Goal: Check status

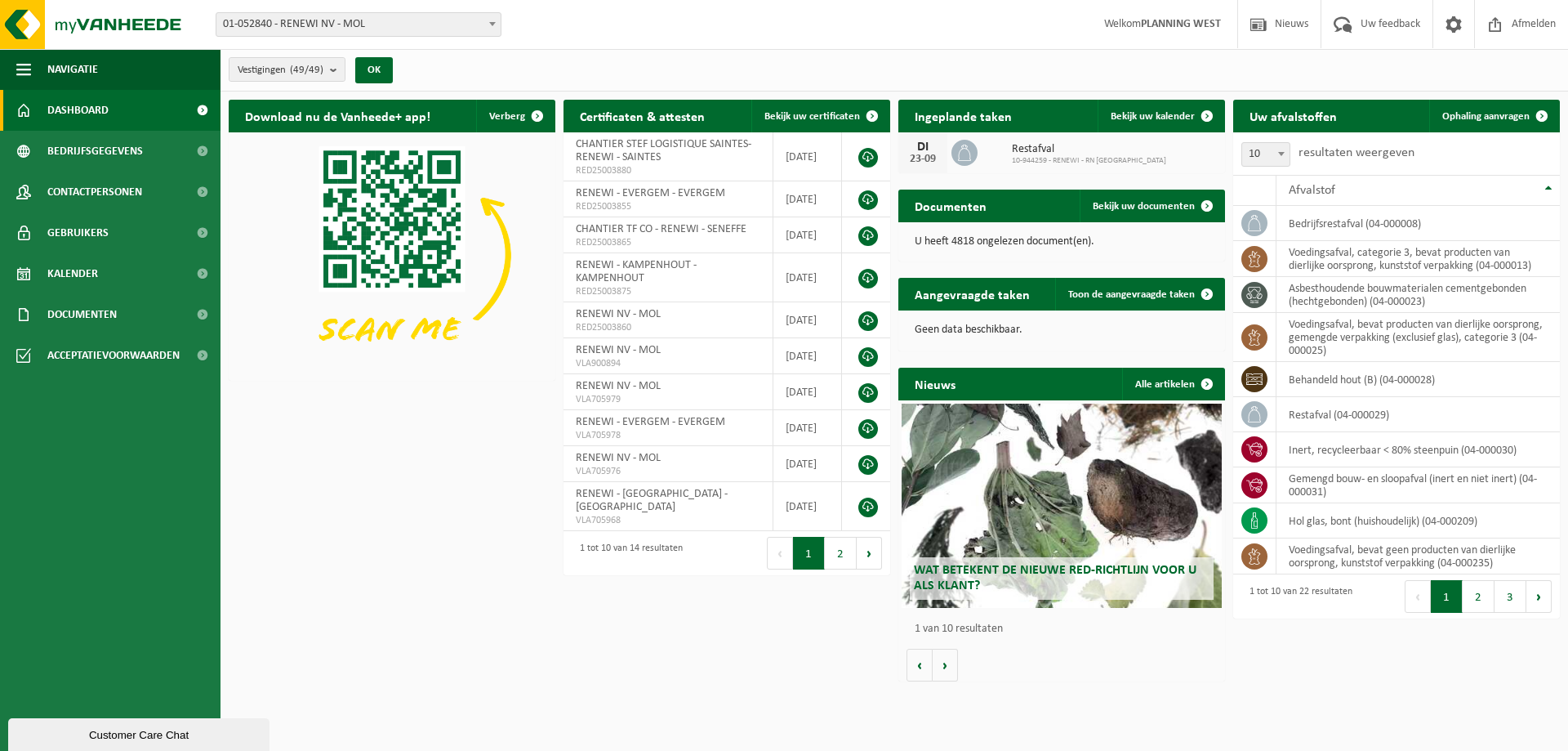
click at [378, 22] on span "01-052840 - RENEWI NV - MOL" at bounding box center [359, 24] width 285 height 23
type input "eeklo"
select select "1811"
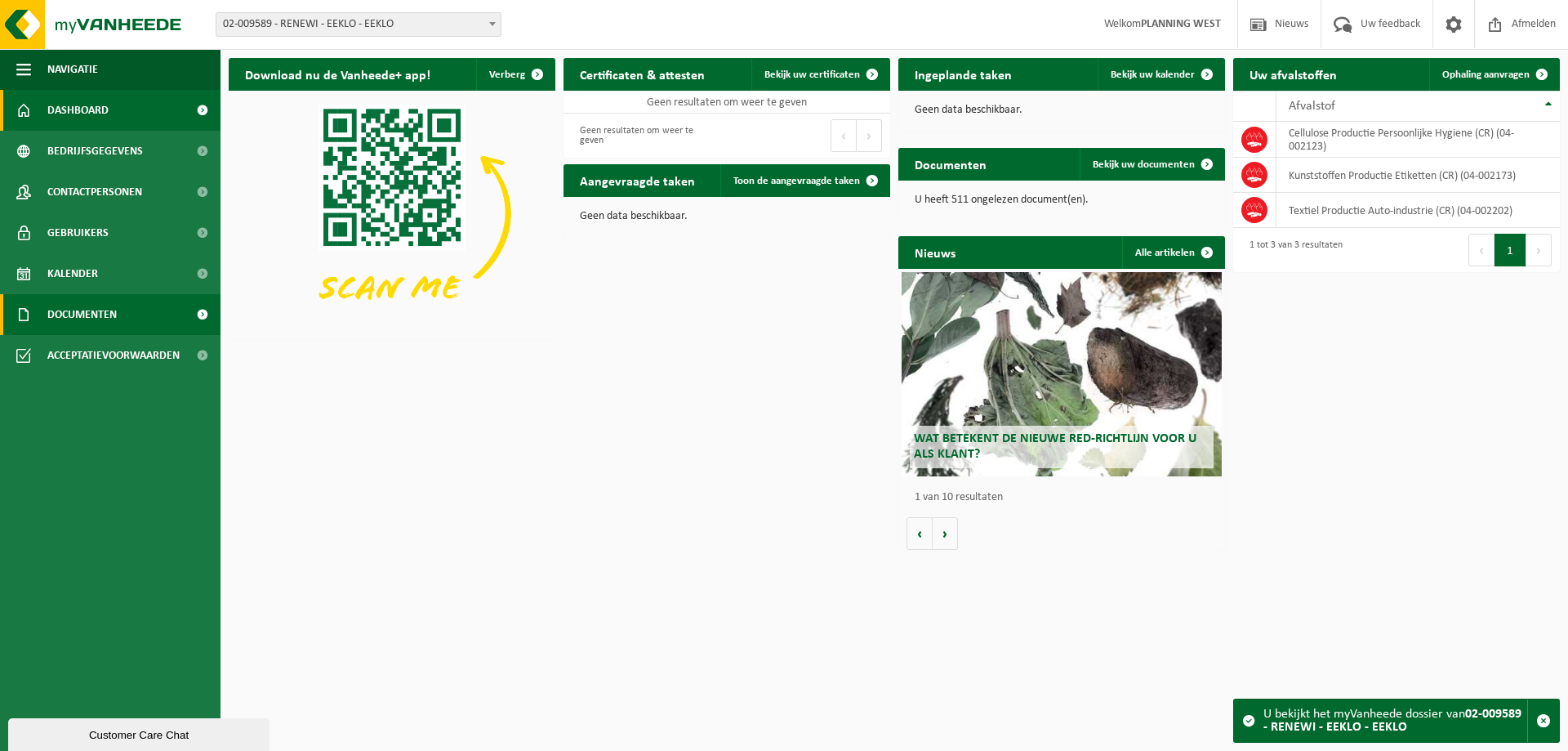
click at [202, 315] on span at bounding box center [201, 315] width 36 height 41
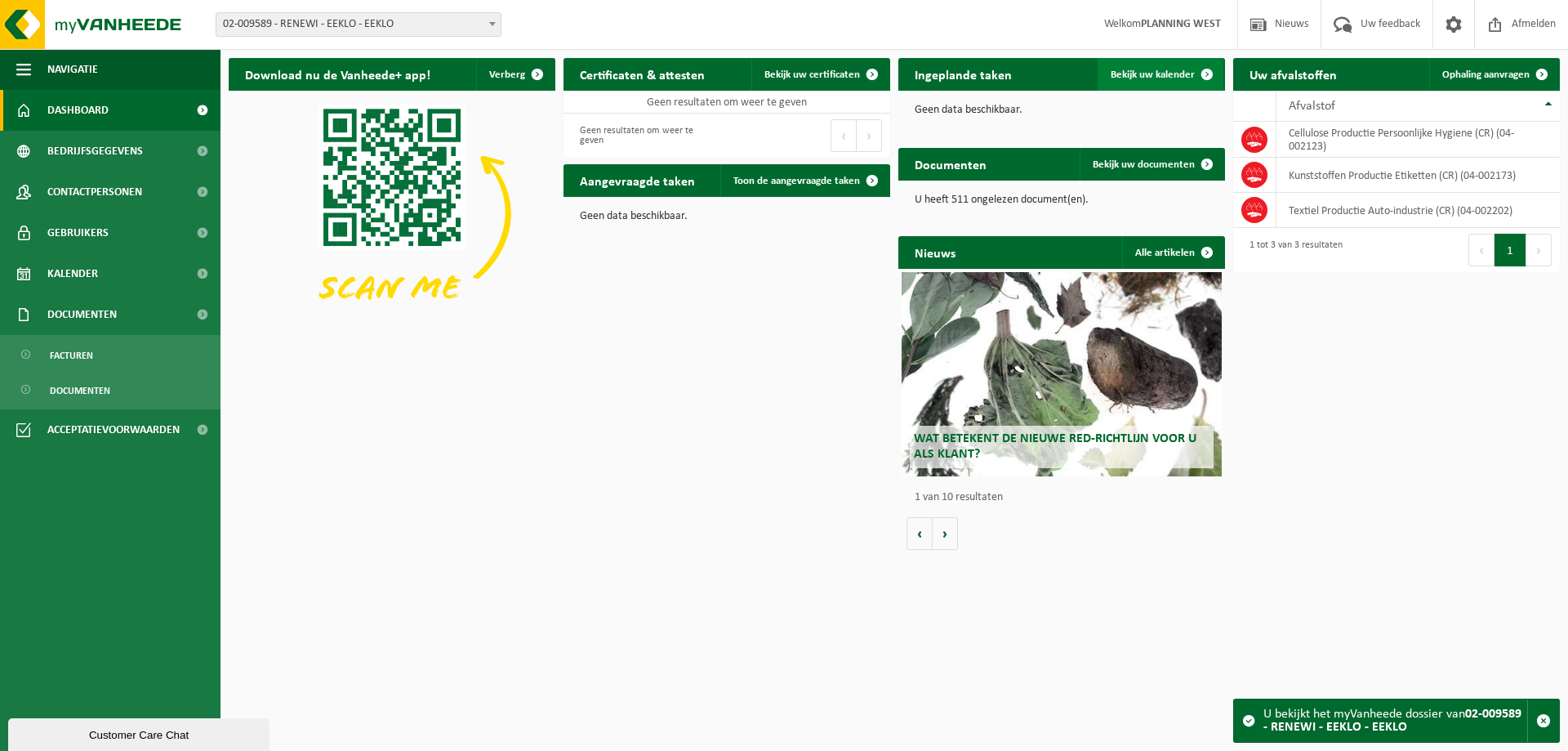
click at [1137, 68] on link "Bekijk uw kalender" at bounding box center [1161, 74] width 126 height 32
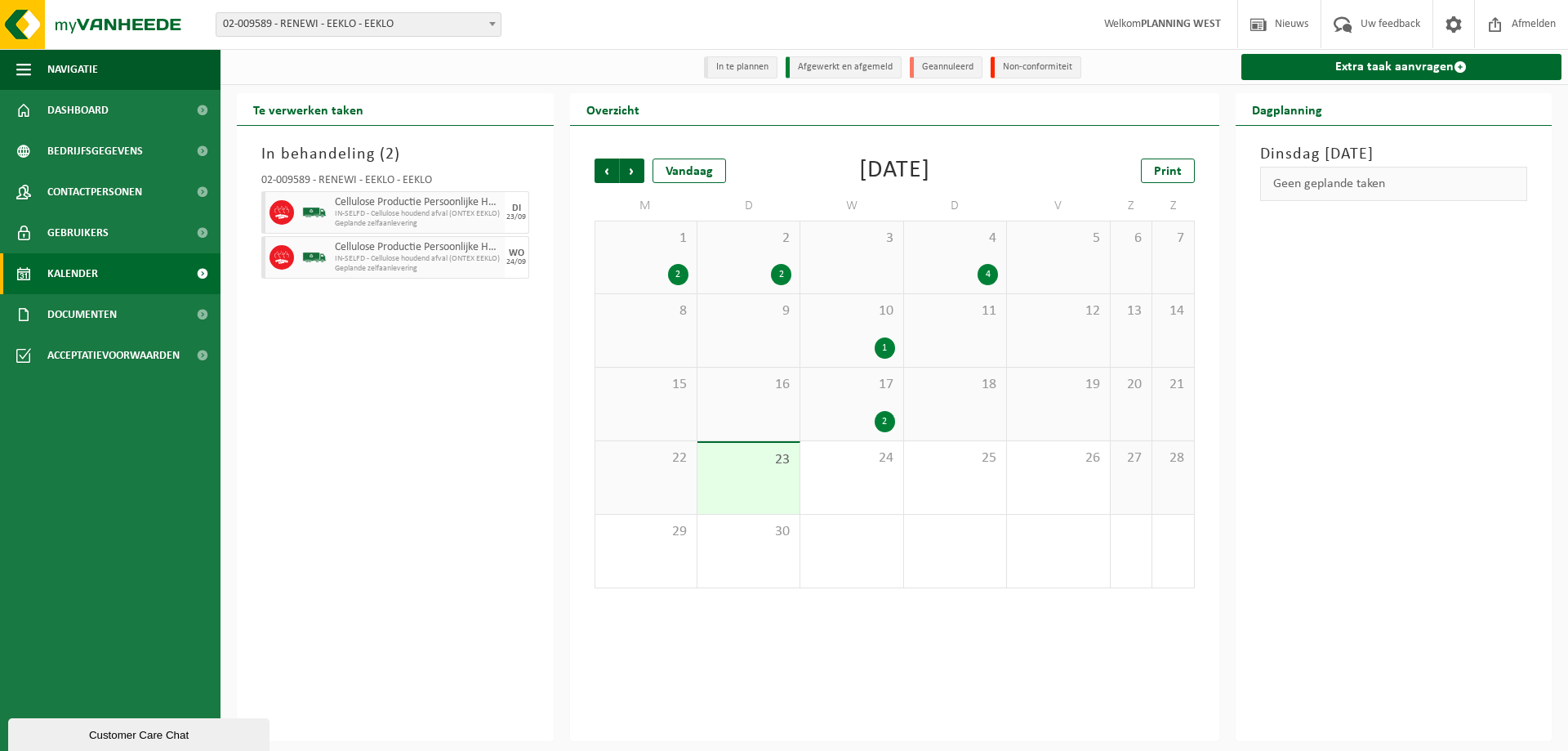
click at [453, 202] on span "Cellulose Productie Persoonlijke Hygiene (CR)" at bounding box center [417, 202] width 166 height 13
click at [406, 213] on span "IN-SELFD - Cellulose houdend afval (ONTEX EEKLO)" at bounding box center [417, 214] width 166 height 10
click at [758, 467] on span "23" at bounding box center [748, 459] width 85 height 18
click at [418, 214] on span "IN-SELFD - Cellulose houdend afval (ONTEX EEKLO)" at bounding box center [417, 214] width 166 height 10
click at [425, 263] on span "IN-SELFD - Cellulose houdend afval (ONTEX EEKLO)" at bounding box center [405, 259] width 141 height 10
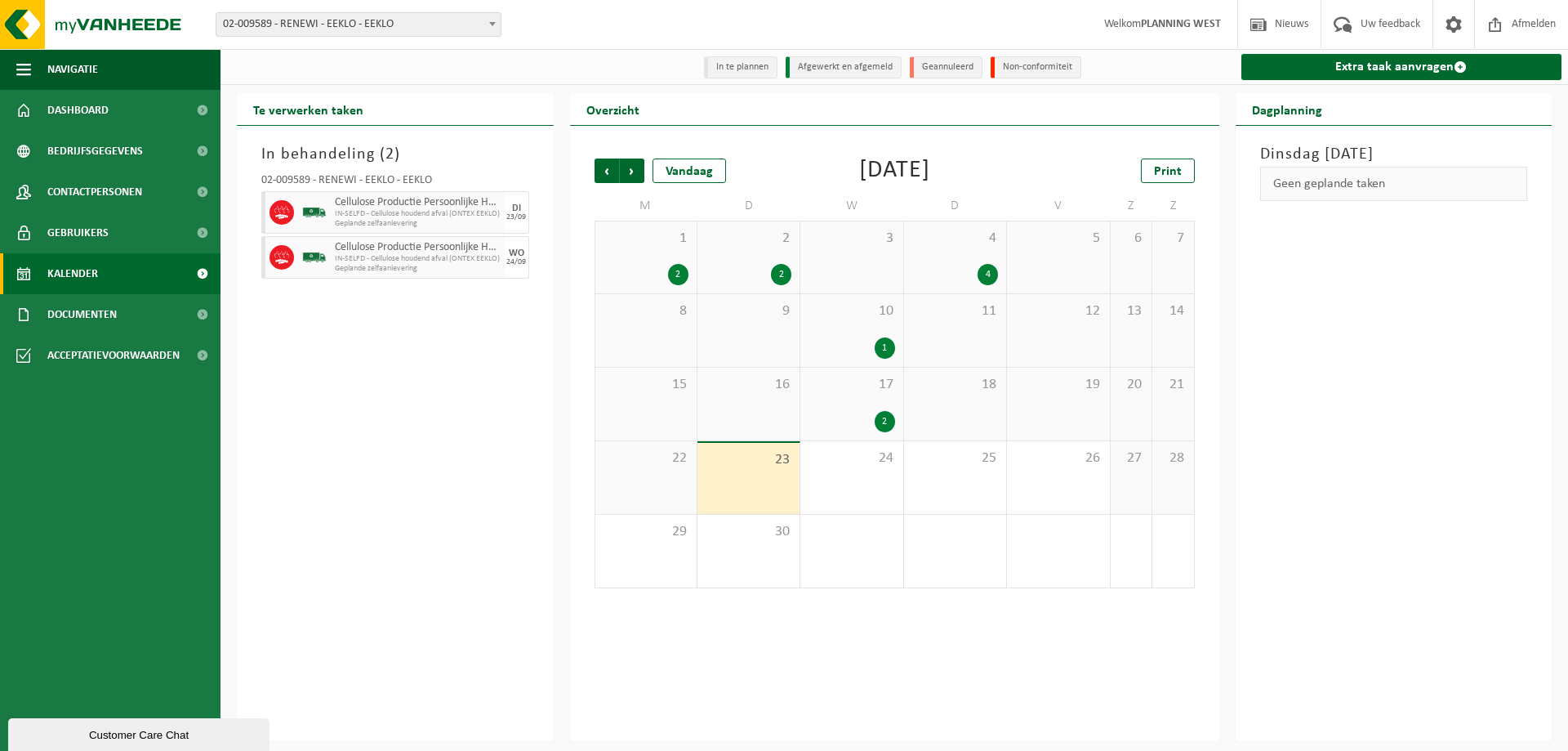
click at [515, 212] on div "DI" at bounding box center [516, 208] width 9 height 10
click at [279, 217] on icon at bounding box center [282, 215] width 13 height 3
click at [459, 197] on span "Cellulose Productie Persoonlijke Hygiene (CR)" at bounding box center [417, 202] width 166 height 13
